Goal: Check status: Check status

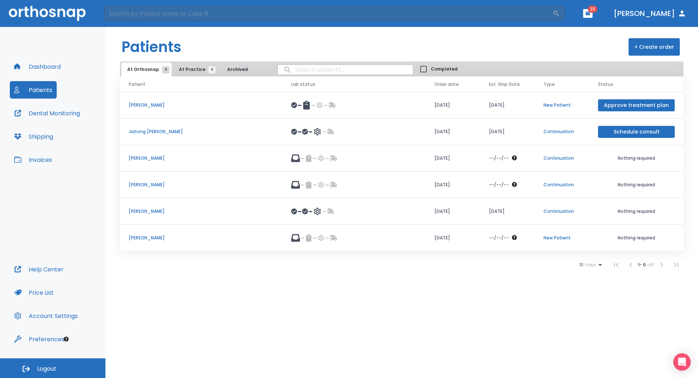
click at [184, 71] on span "At Practice 5" at bounding box center [195, 69] width 33 height 7
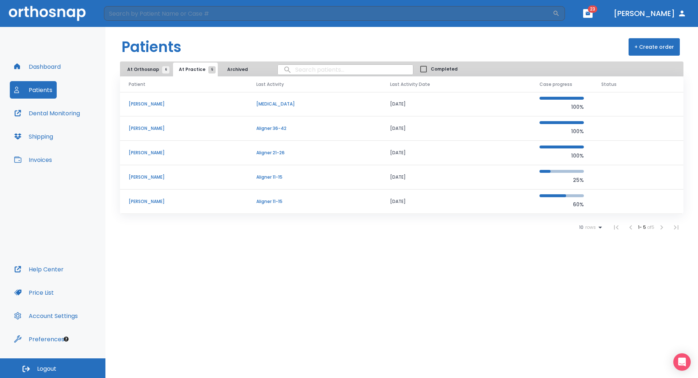
click at [150, 177] on p "Yan Zhang" at bounding box center [184, 177] width 110 height 7
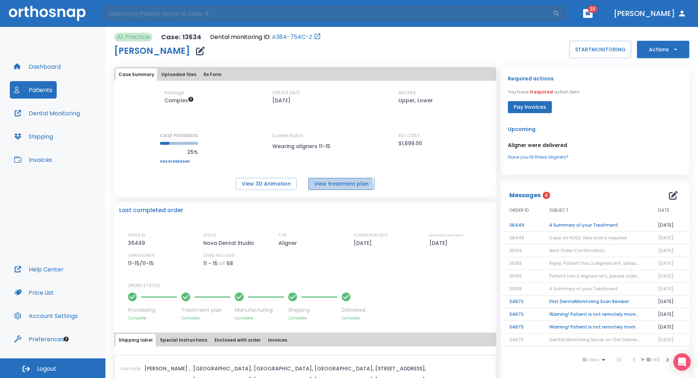
click at [335, 187] on button "View treatment plan" at bounding box center [341, 184] width 66 height 12
click at [173, 161] on link "See breakdown" at bounding box center [179, 161] width 38 height 4
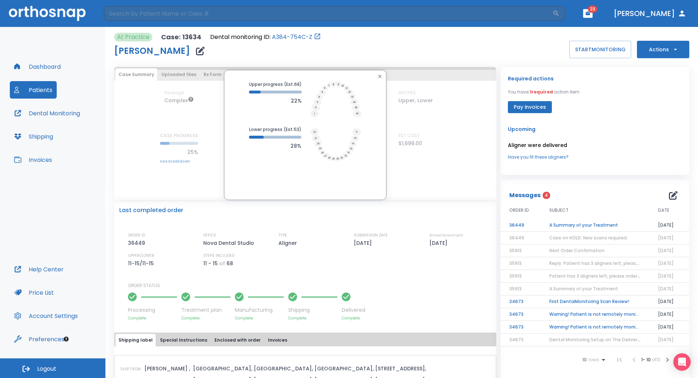
click at [378, 85] on div "Upper progress (Est. 68 ) 22% Lower progress (Est. 53 ) 28%" at bounding box center [305, 123] width 159 height 84
click at [380, 84] on div "Upper progress (Est. 68 ) 22% Lower progress (Est. 53 ) 28%" at bounding box center [305, 123] width 159 height 84
click at [382, 73] on button "button" at bounding box center [379, 76] width 9 height 9
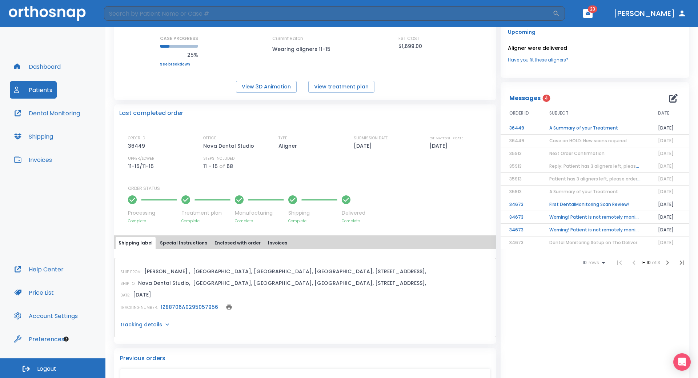
scroll to position [61, 0]
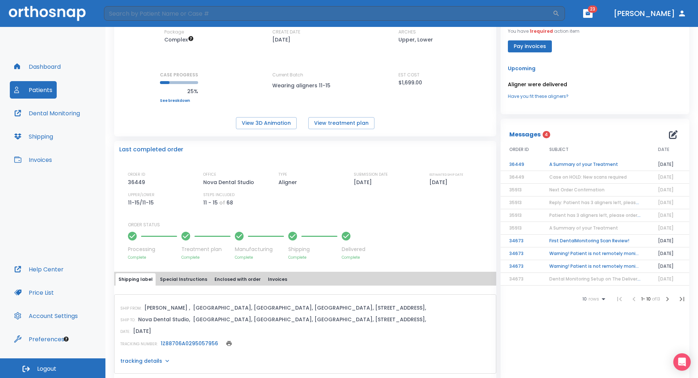
click at [168, 103] on link "See breakdown" at bounding box center [179, 101] width 38 height 4
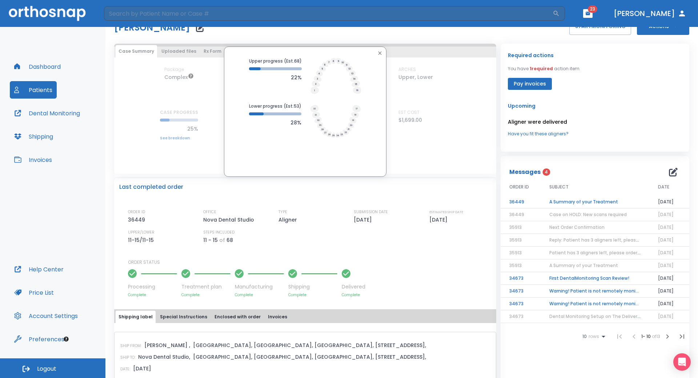
scroll to position [0, 0]
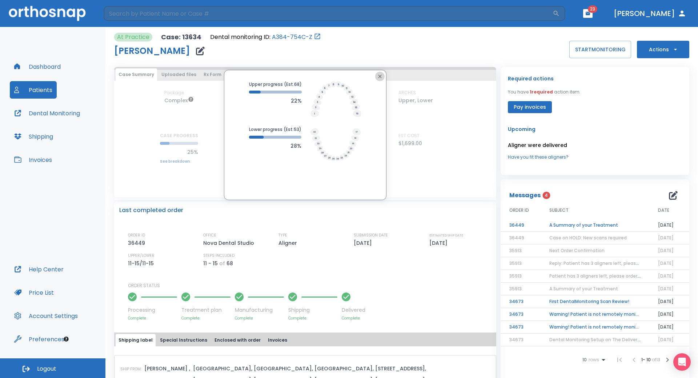
click at [378, 75] on icon "button" at bounding box center [379, 76] width 3 height 3
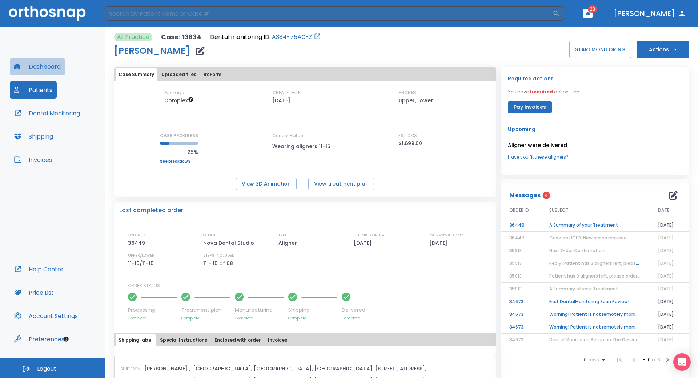
click at [51, 70] on button "Dashboard" at bounding box center [37, 66] width 55 height 17
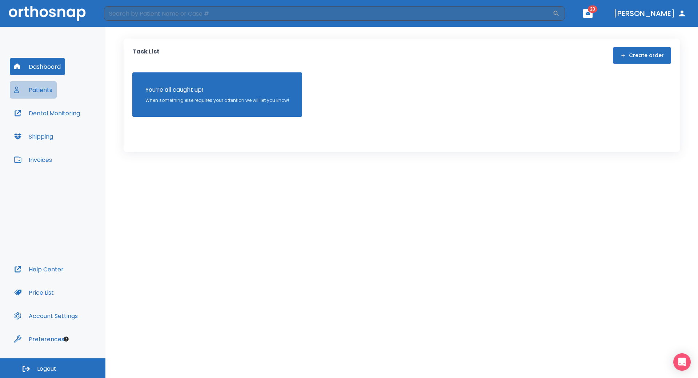
click at [44, 95] on button "Patients" at bounding box center [33, 89] width 47 height 17
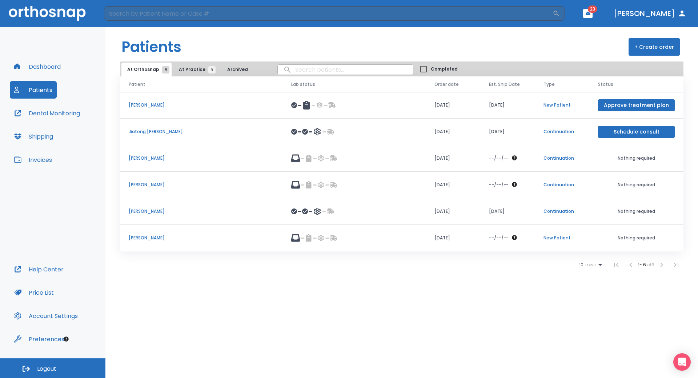
click at [137, 153] on td "[PERSON_NAME]" at bounding box center [201, 158] width 163 height 27
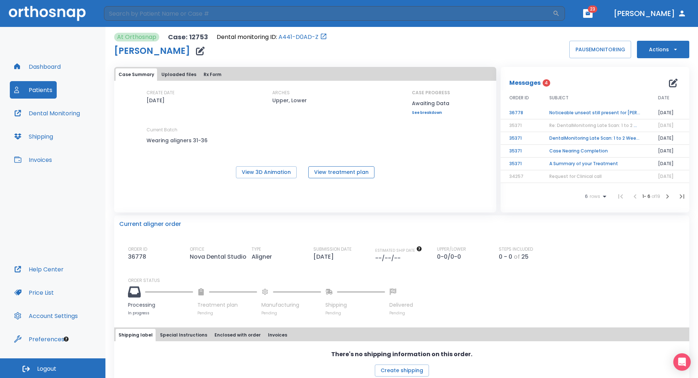
click at [319, 177] on button "View treatment plan" at bounding box center [341, 172] width 66 height 12
click at [416, 111] on link "See breakdown" at bounding box center [431, 113] width 38 height 4
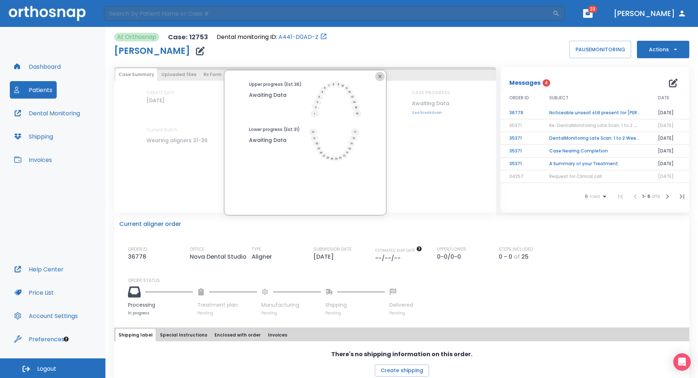
click at [380, 79] on button "button" at bounding box center [379, 76] width 9 height 9
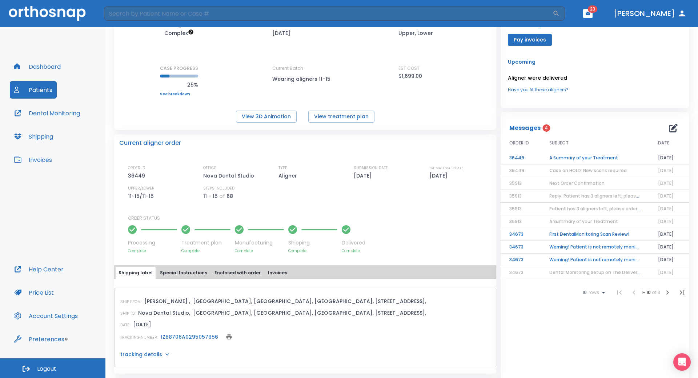
scroll to position [36, 0]
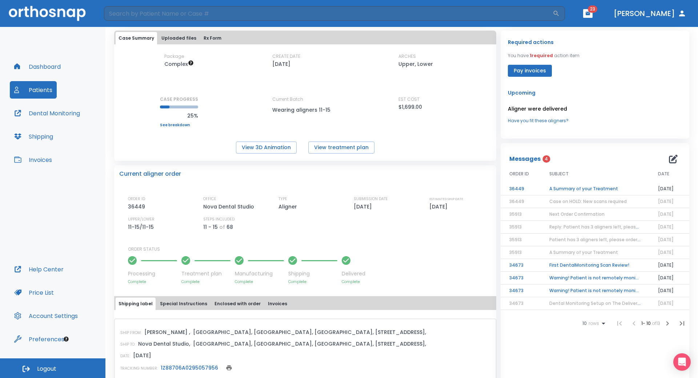
click at [181, 127] on link "See breakdown" at bounding box center [179, 125] width 38 height 4
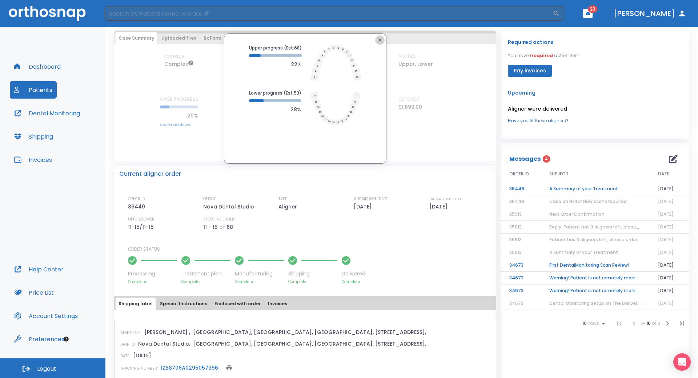
click at [377, 39] on icon "button" at bounding box center [380, 40] width 6 height 6
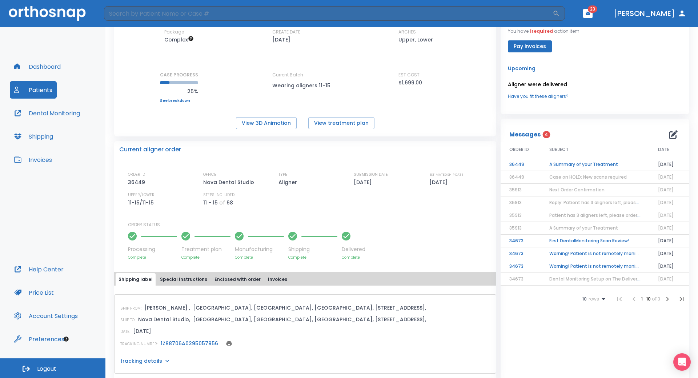
scroll to position [0, 0]
